Goal: Task Accomplishment & Management: Manage account settings

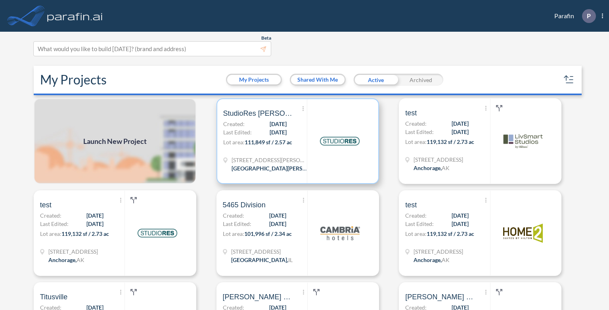
click at [270, 132] on span "[DATE]" at bounding box center [278, 132] width 17 height 8
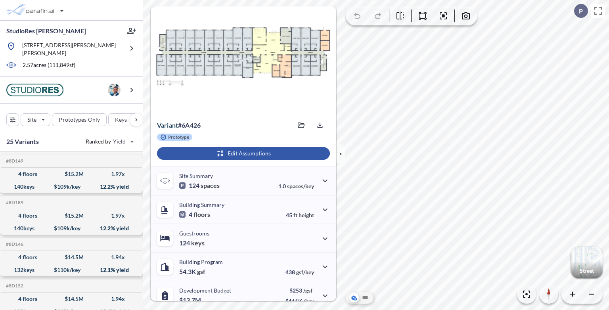
click at [239, 155] on div "button" at bounding box center [243, 153] width 173 height 13
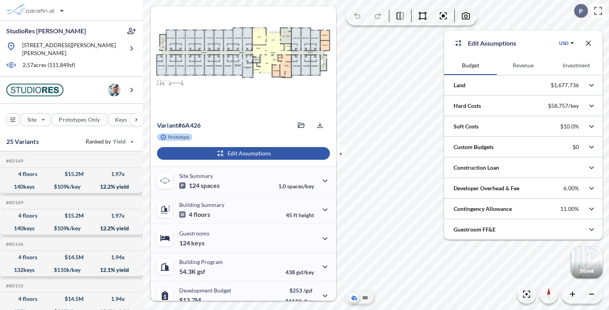
click at [585, 63] on button "Investment" at bounding box center [576, 65] width 53 height 19
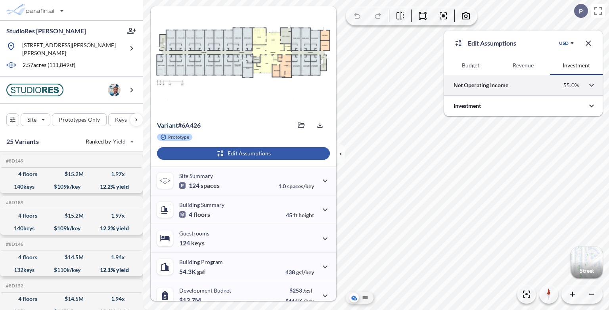
click at [501, 86] on div at bounding box center [523, 85] width 159 height 20
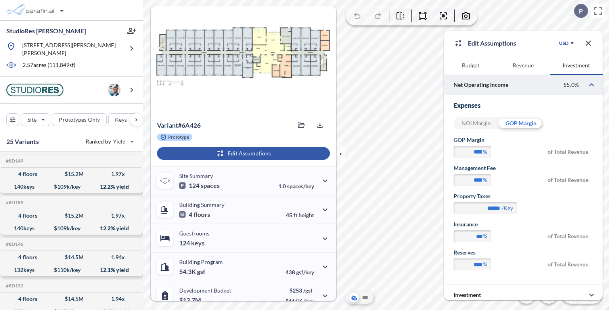
scroll to position [4, 0]
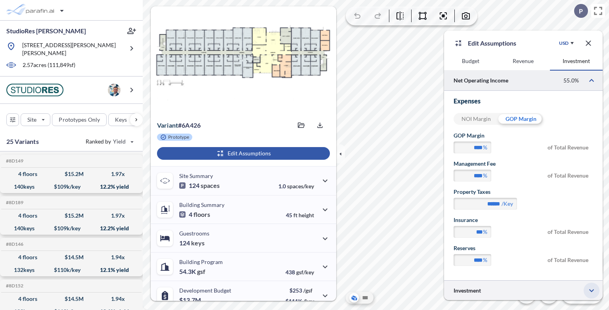
click at [589, 288] on icon "button" at bounding box center [592, 291] width 10 height 10
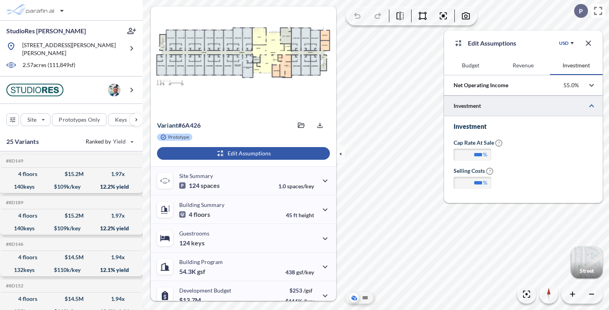
scroll to position [0, 0]
click at [524, 64] on button "Revenue" at bounding box center [523, 65] width 53 height 19
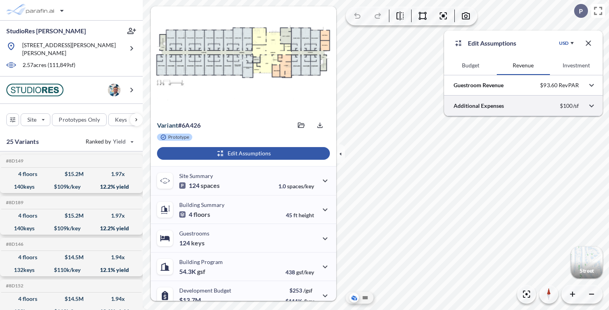
click at [518, 104] on div at bounding box center [523, 106] width 159 height 20
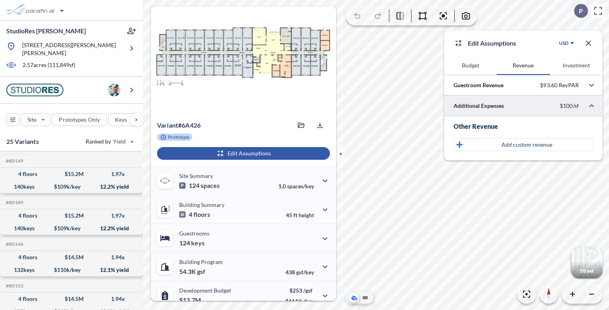
click at [518, 104] on div at bounding box center [523, 106] width 159 height 20
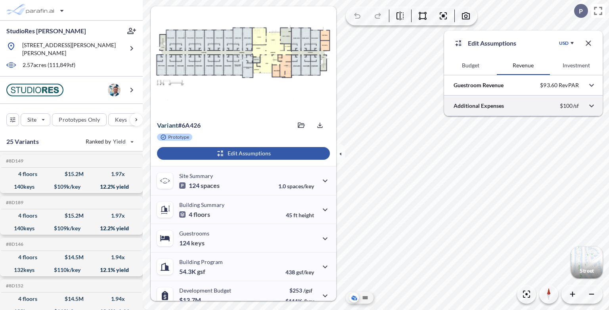
click at [552, 104] on div at bounding box center [523, 106] width 159 height 20
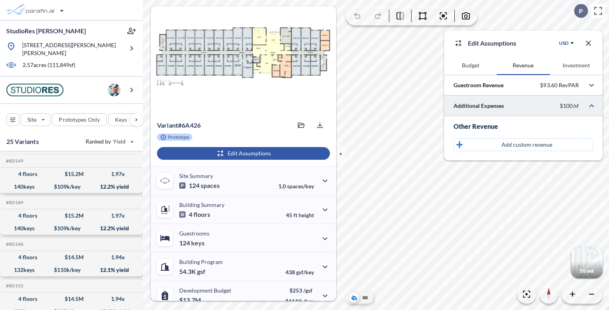
click at [552, 105] on div at bounding box center [523, 106] width 159 height 20
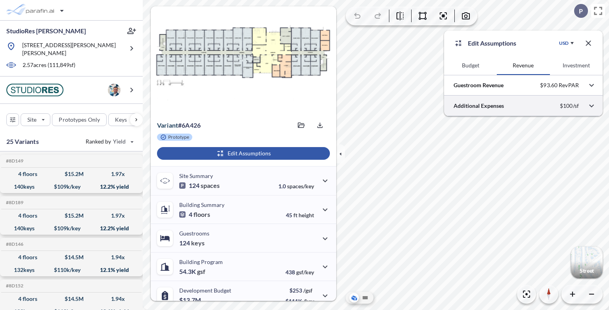
click at [552, 105] on div at bounding box center [523, 106] width 159 height 20
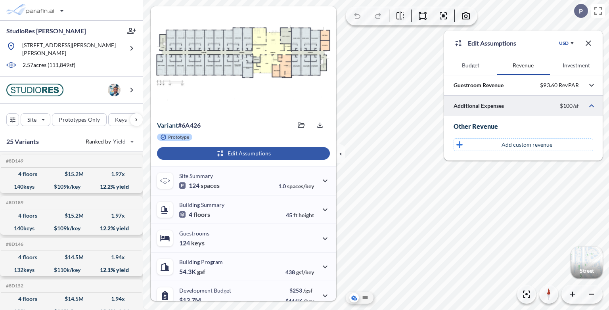
click at [473, 64] on button "Budget" at bounding box center [470, 65] width 53 height 19
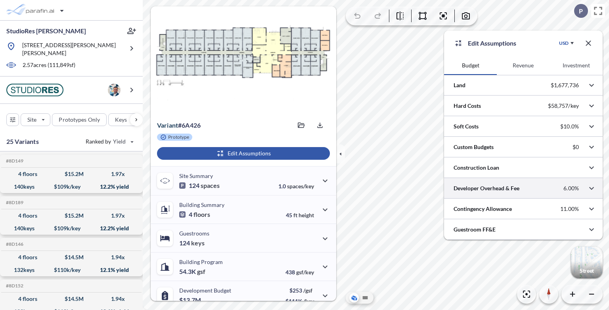
click at [546, 189] on div at bounding box center [523, 188] width 159 height 20
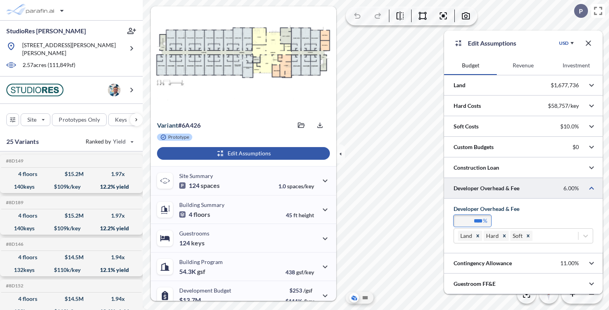
drag, startPoint x: 474, startPoint y: 220, endPoint x: 466, endPoint y: 222, distance: 8.7
click at [466, 222] on input "****" at bounding box center [473, 221] width 38 height 12
type input "****"
click at [533, 69] on button "Revenue" at bounding box center [523, 65] width 53 height 19
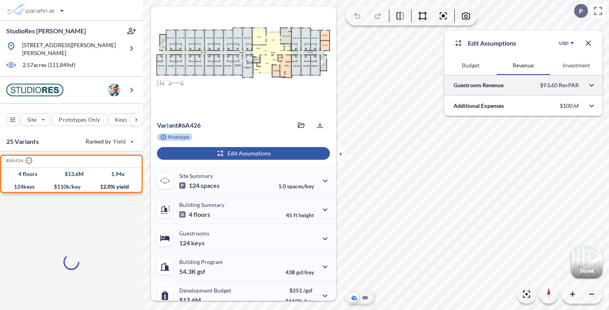
click at [538, 85] on div at bounding box center [523, 85] width 159 height 20
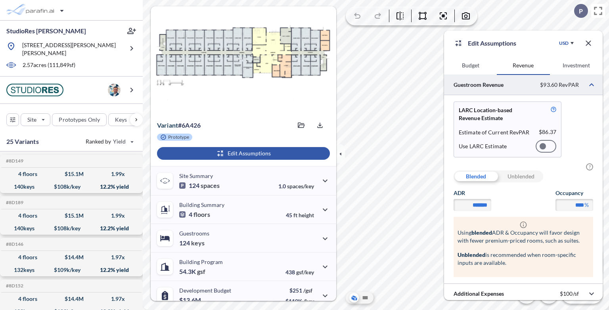
click at [550, 144] on div at bounding box center [546, 146] width 21 height 13
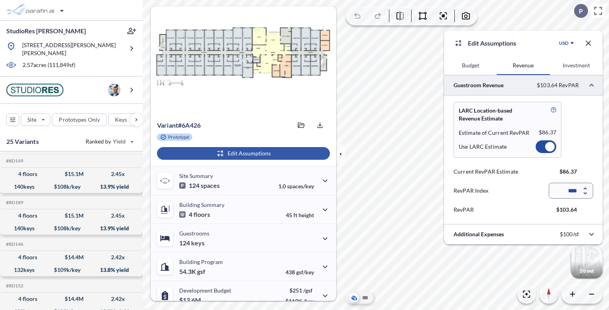
click at [542, 143] on div at bounding box center [546, 146] width 21 height 13
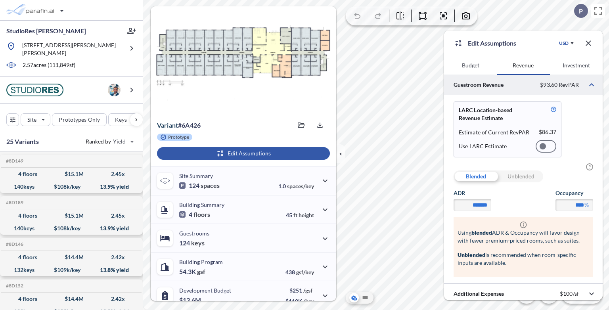
click at [525, 178] on div "Unblended" at bounding box center [520, 176] width 45 height 12
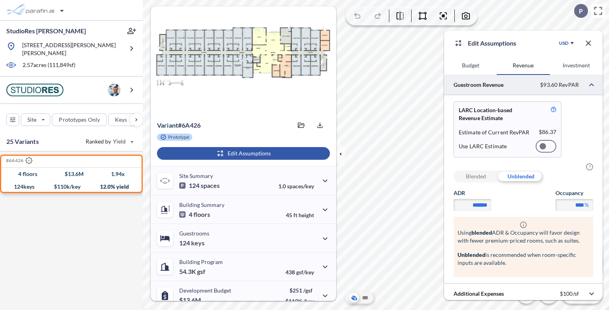
scroll to position [3, 0]
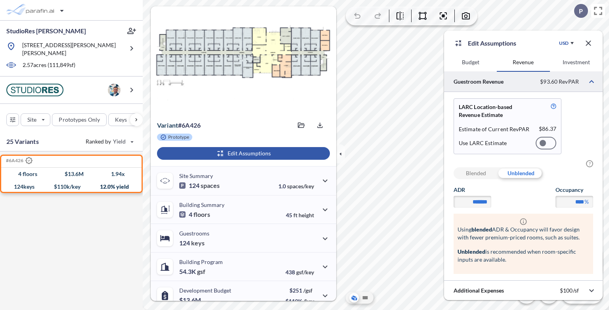
click at [479, 176] on div "Blended" at bounding box center [476, 173] width 45 height 12
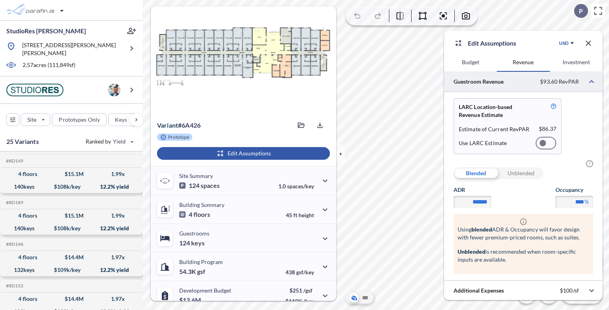
click at [524, 174] on div "Unblended" at bounding box center [520, 173] width 45 height 12
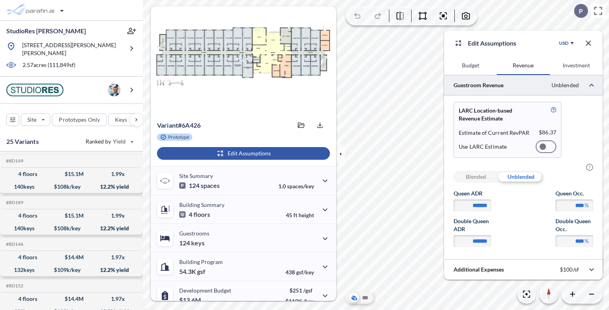
scroll to position [0, 0]
click at [481, 180] on div "Blended" at bounding box center [476, 177] width 45 height 12
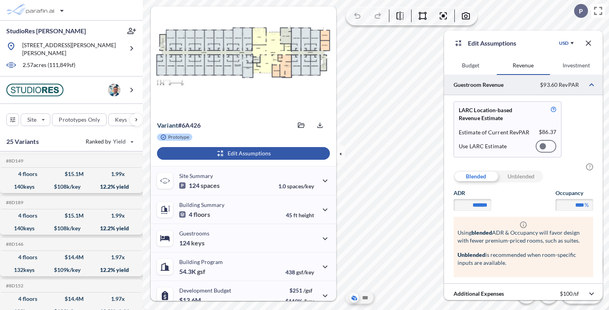
click at [534, 179] on div "Unblended" at bounding box center [520, 176] width 45 height 12
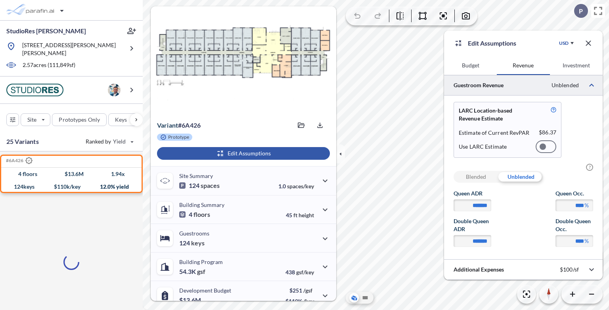
click at [550, 147] on div at bounding box center [546, 146] width 21 height 13
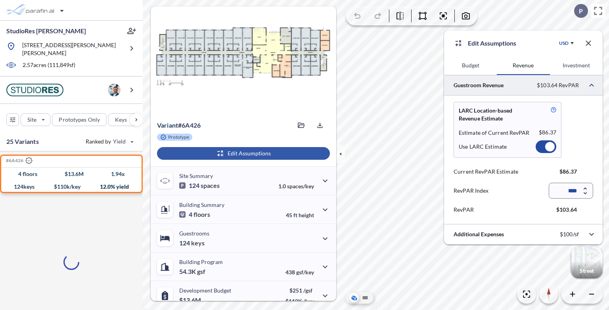
click at [547, 147] on div at bounding box center [550, 147] width 10 height 10
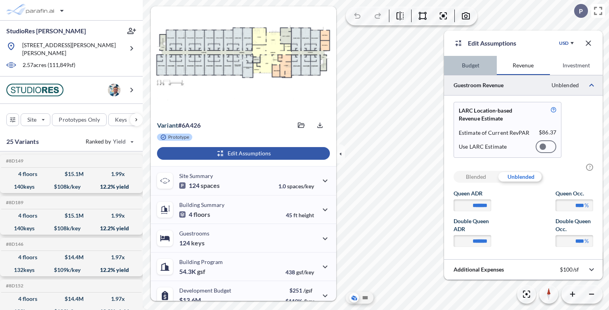
click at [467, 62] on button "Budget" at bounding box center [470, 65] width 53 height 19
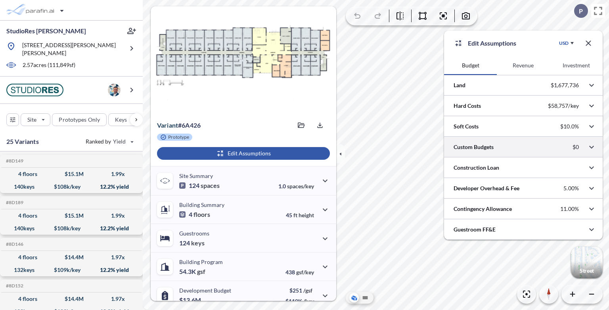
click at [482, 150] on div at bounding box center [523, 147] width 159 height 20
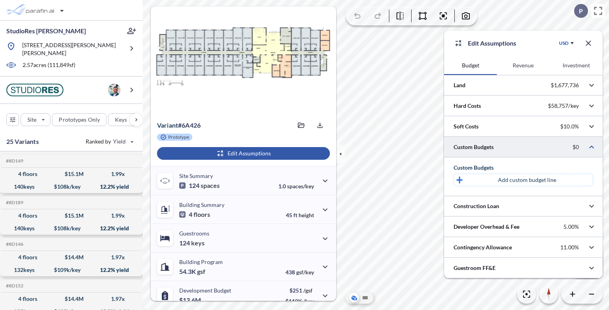
click at [496, 142] on div at bounding box center [523, 147] width 159 height 20
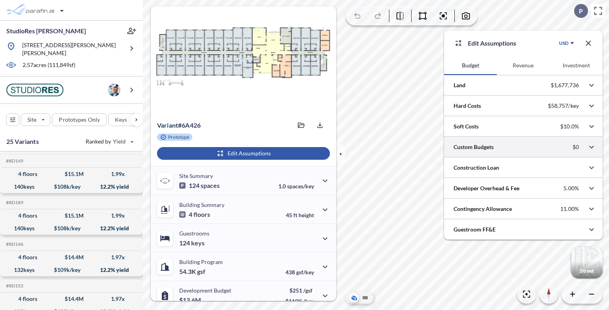
click at [541, 151] on div at bounding box center [523, 147] width 159 height 20
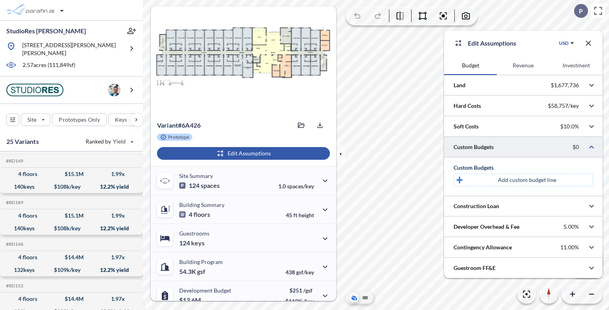
click at [541, 151] on div at bounding box center [523, 147] width 159 height 20
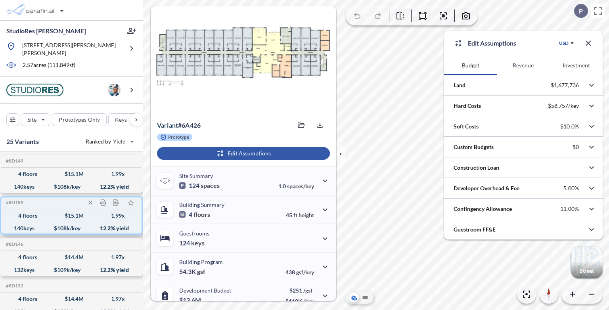
click at [101, 222] on div "140 keys $ 108 k/key 12.2 % yield" at bounding box center [71, 228] width 134 height 13
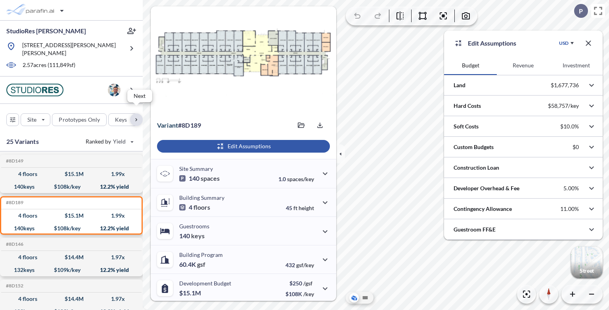
click at [133, 113] on div "button" at bounding box center [136, 119] width 13 height 13
click at [133, 113] on button "Budget" at bounding box center [120, 119] width 38 height 13
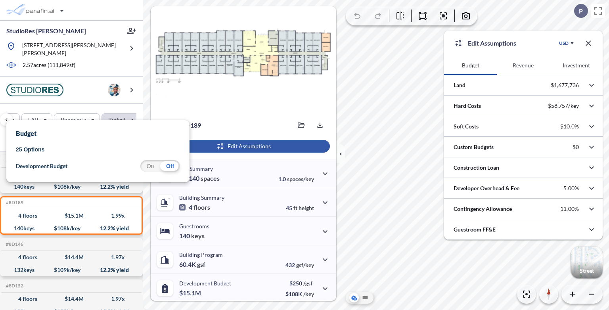
click at [140, 111] on div "Site Prototypes Only Keys Floors Height FAR Room mix Budget" at bounding box center [71, 118] width 143 height 28
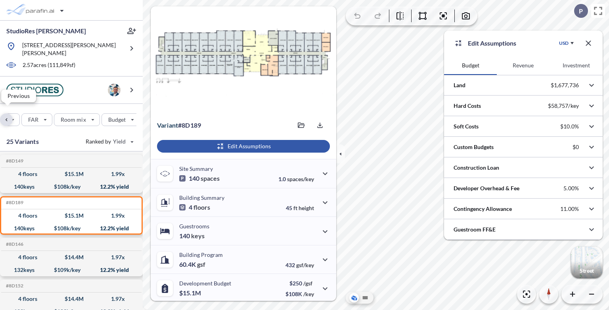
click at [10, 114] on div "button" at bounding box center [6, 119] width 13 height 13
click at [10, 114] on icon "button" at bounding box center [12, 119] width 12 height 13
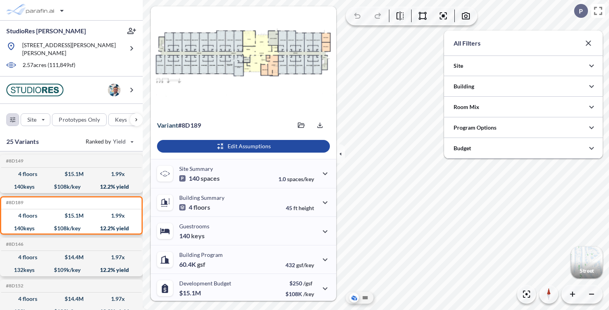
scroll to position [176, 159]
click at [10, 114] on div "button" at bounding box center [13, 120] width 12 height 12
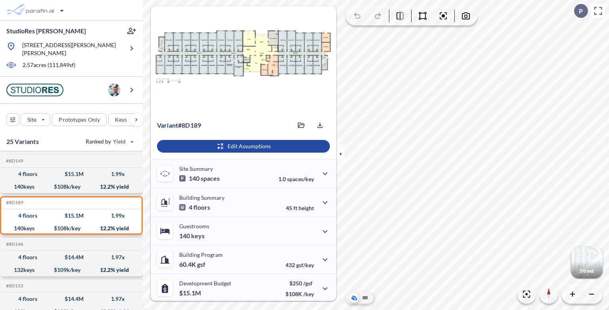
click at [10, 114] on icon "button" at bounding box center [12, 119] width 12 height 13
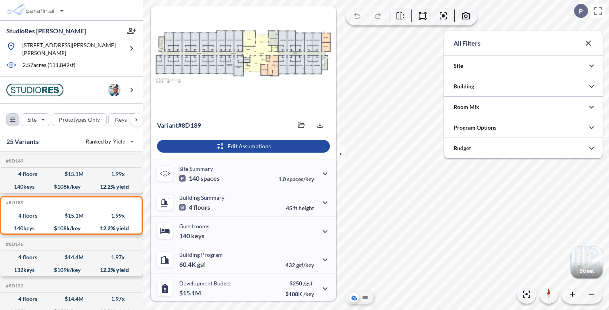
scroll to position [396432, 396274]
click at [10, 114] on div "button" at bounding box center [13, 120] width 12 height 12
click at [16, 114] on div "button" at bounding box center [13, 120] width 12 height 12
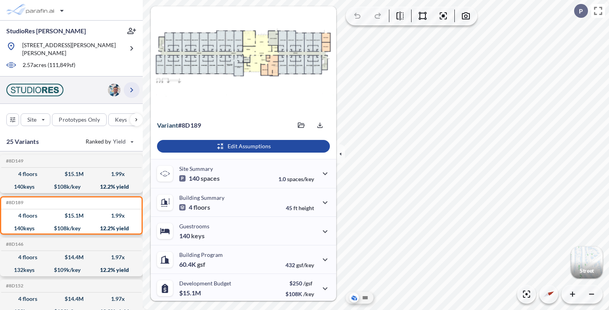
click at [135, 85] on icon "button" at bounding box center [132, 90] width 10 height 10
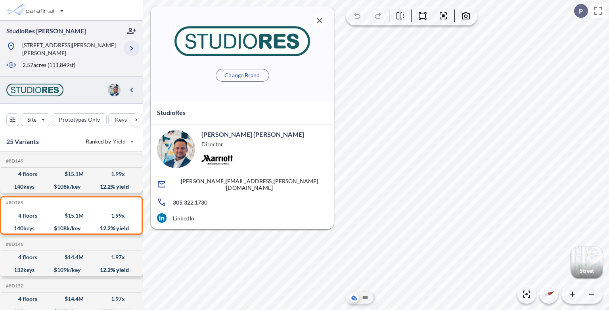
click at [133, 44] on icon "button" at bounding box center [132, 49] width 10 height 10
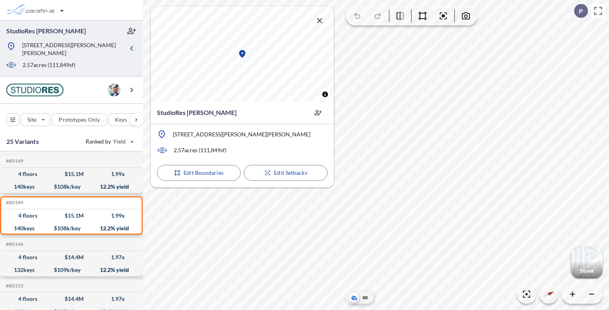
click at [323, 19] on icon "button" at bounding box center [320, 21] width 10 height 10
